Goal: Task Accomplishment & Management: Manage account settings

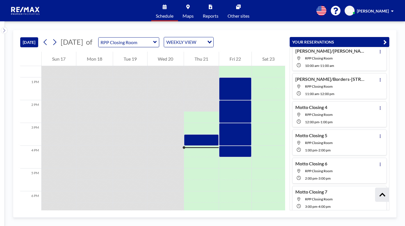
scroll to position [303, 0]
click at [379, 79] on button at bounding box center [380, 79] width 7 height 7
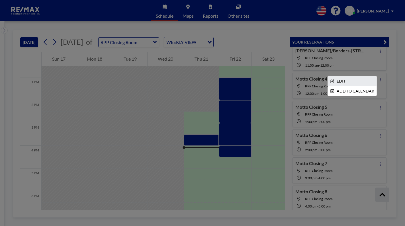
click at [342, 81] on li "EDIT" at bounding box center [352, 81] width 49 height 10
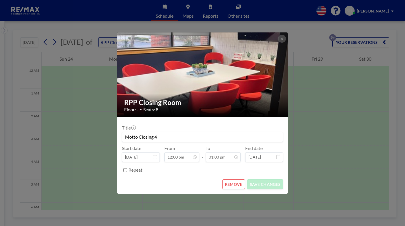
scroll to position [262, 0]
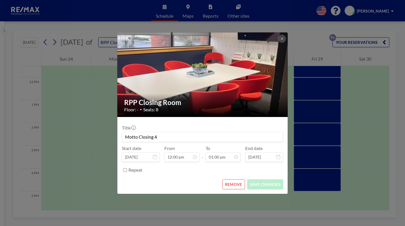
click at [160, 137] on input "Motto Closing 4" at bounding box center [202, 137] width 161 height 10
type input "M"
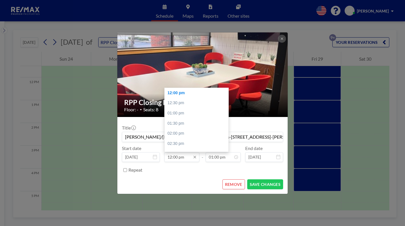
scroll to position [0, 1]
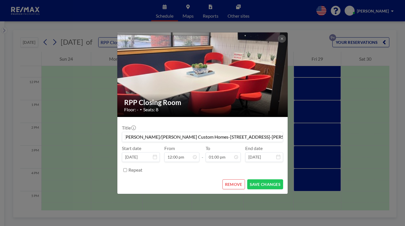
click at [205, 167] on div "Repeat" at bounding box center [206, 170] width 155 height 9
click at [255, 182] on button "SAVE CHANGES" at bounding box center [265, 185] width 36 height 10
type input "[PERSON_NAME]/[PERSON_NAME] Custom Homes-[STREET_ADDRESS]-[PERSON_NAME] Buyer O…"
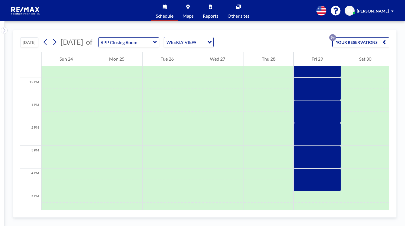
click at [348, 44] on button "YOUR RESERVATIONS 9+" at bounding box center [361, 42] width 57 height 10
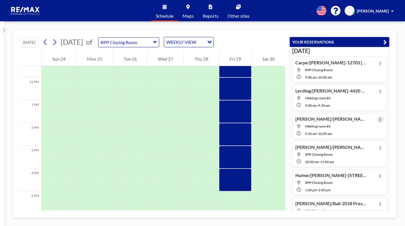
click at [380, 121] on icon at bounding box center [380, 120] width 1 height 4
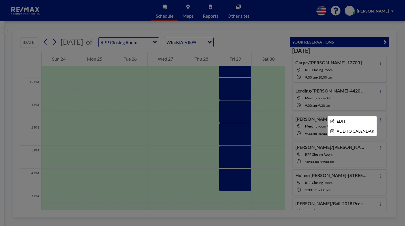
click at [403, 114] on div at bounding box center [202, 113] width 405 height 226
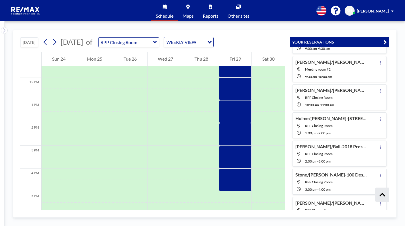
scroll to position [114, 0]
